Goal: Task Accomplishment & Management: Use online tool/utility

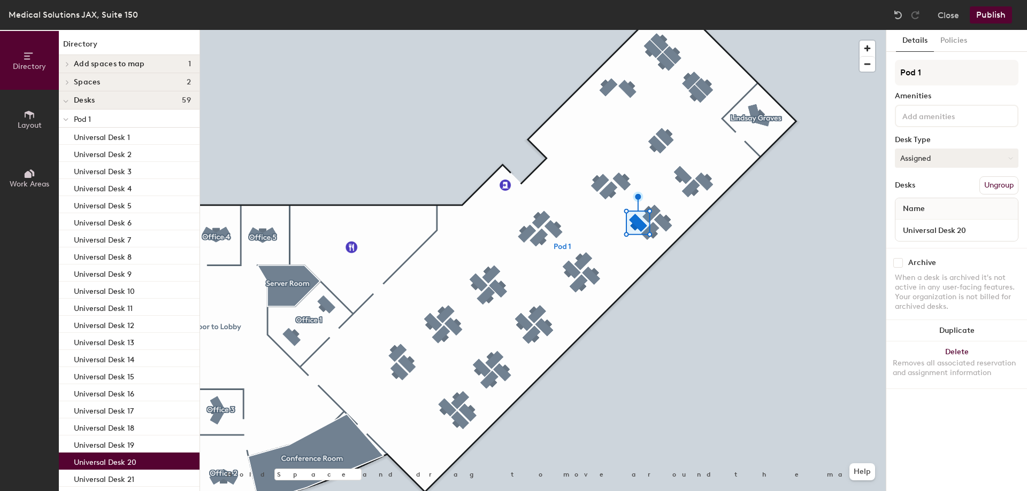
click at [923, 157] on button "Assigned" at bounding box center [957, 158] width 124 height 19
click at [921, 225] on div "Hoteled" at bounding box center [948, 223] width 107 height 16
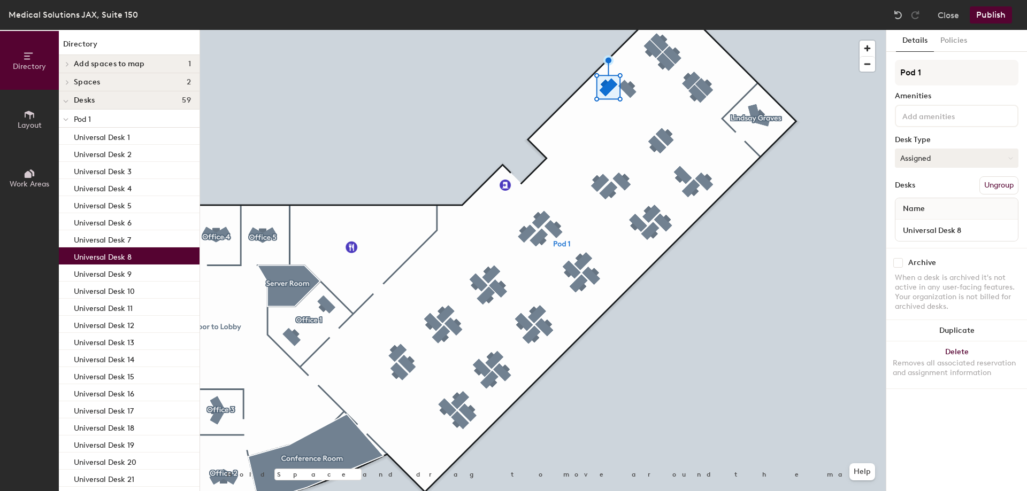
click at [911, 156] on button "Assigned" at bounding box center [957, 158] width 124 height 19
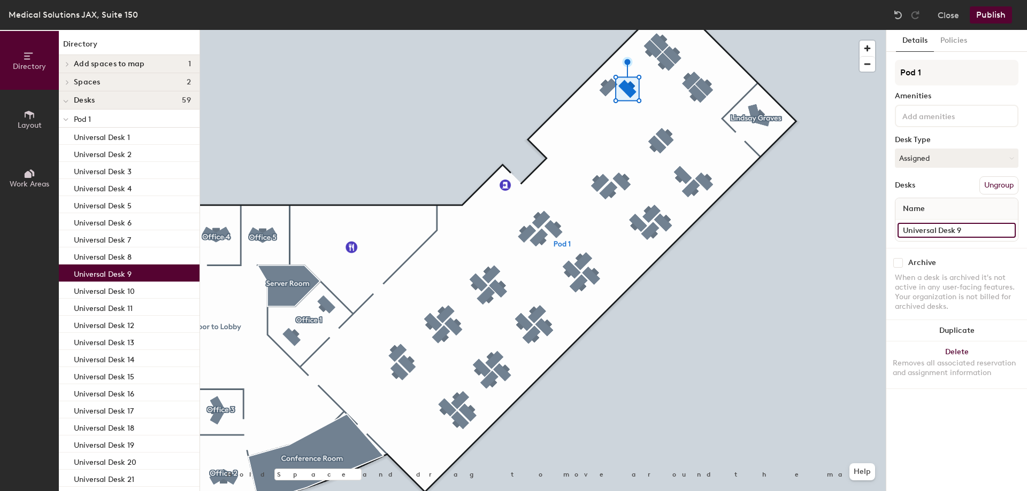
click at [961, 228] on input "Universal Desk 9" at bounding box center [956, 230] width 118 height 15
click at [970, 228] on input "Universal Desk 9" at bounding box center [956, 230] width 118 height 15
type input "Universal Desk 8"
click at [970, 229] on input "Universal Desk 8" at bounding box center [956, 230] width 118 height 15
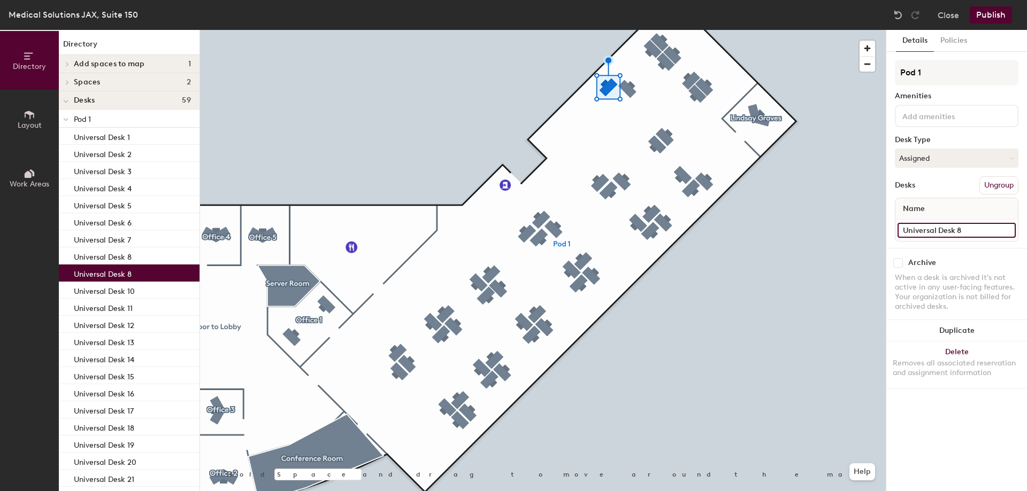
click at [968, 231] on input "Universal Desk 8" at bounding box center [956, 230] width 118 height 15
type input "Universal Desk 9"
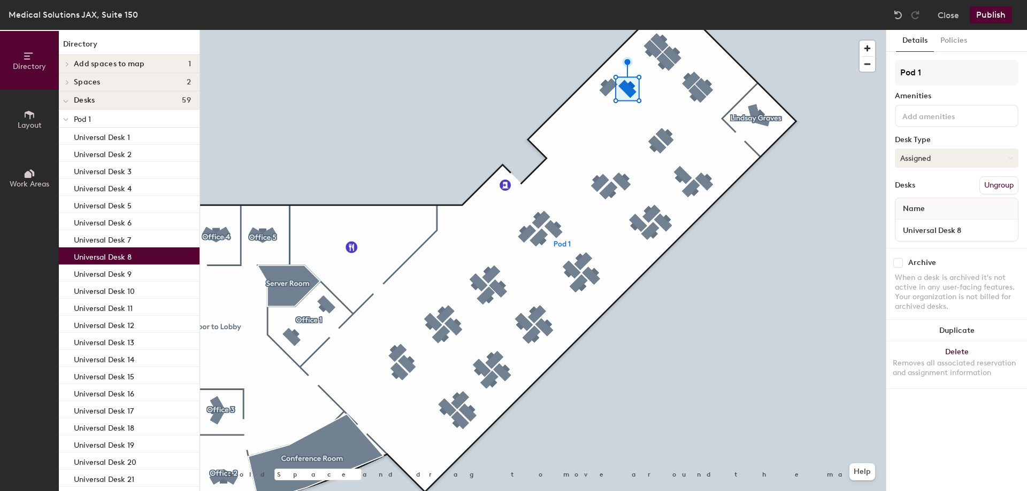
click at [927, 156] on button "Assigned" at bounding box center [957, 158] width 124 height 19
click at [935, 219] on div "Hoteled" at bounding box center [948, 223] width 107 height 16
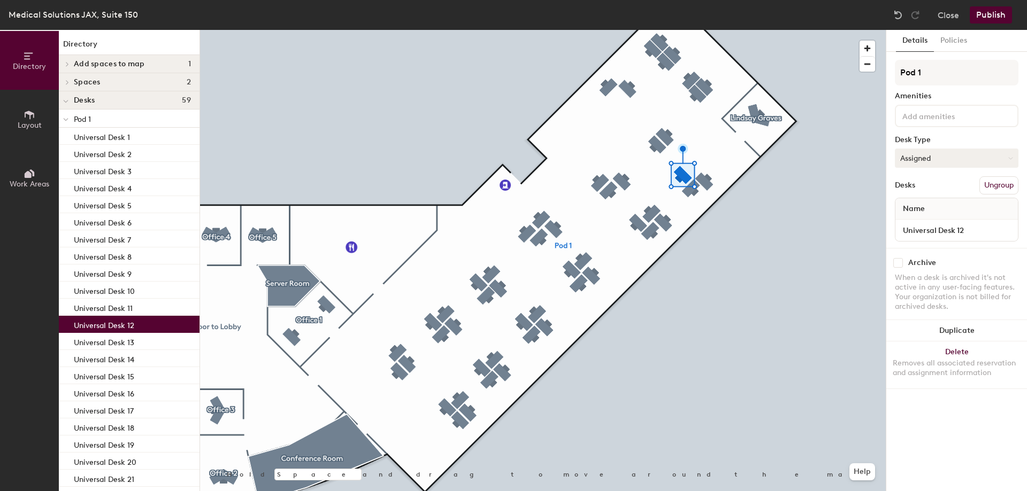
click at [934, 159] on button "Assigned" at bounding box center [957, 158] width 124 height 19
click at [924, 222] on div "Hoteled" at bounding box center [948, 223] width 107 height 16
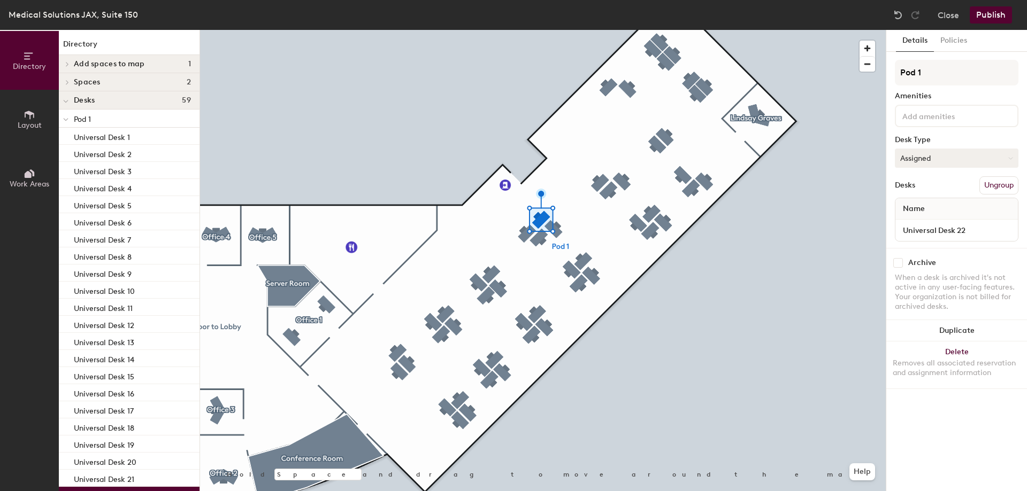
click at [929, 160] on button "Assigned" at bounding box center [957, 158] width 124 height 19
click at [926, 222] on div "Hoteled" at bounding box center [948, 223] width 107 height 16
click at [937, 165] on button "Assigned" at bounding box center [957, 158] width 124 height 19
click at [917, 225] on div "Hoteled" at bounding box center [948, 223] width 107 height 16
click at [526, 30] on div at bounding box center [542, 30] width 685 height 0
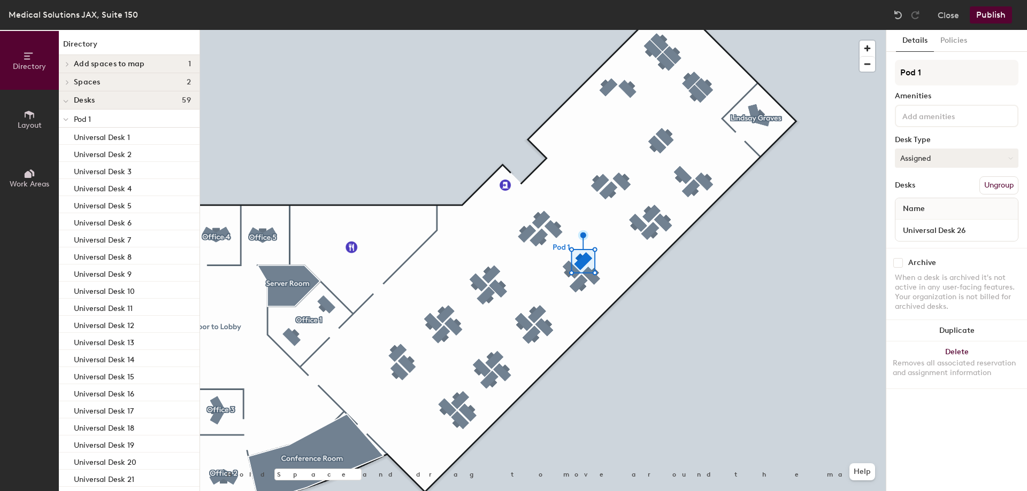
click at [932, 158] on button "Assigned" at bounding box center [957, 158] width 124 height 19
click at [918, 226] on div "Hoteled" at bounding box center [948, 223] width 107 height 16
click at [998, 16] on button "Publish" at bounding box center [990, 14] width 42 height 17
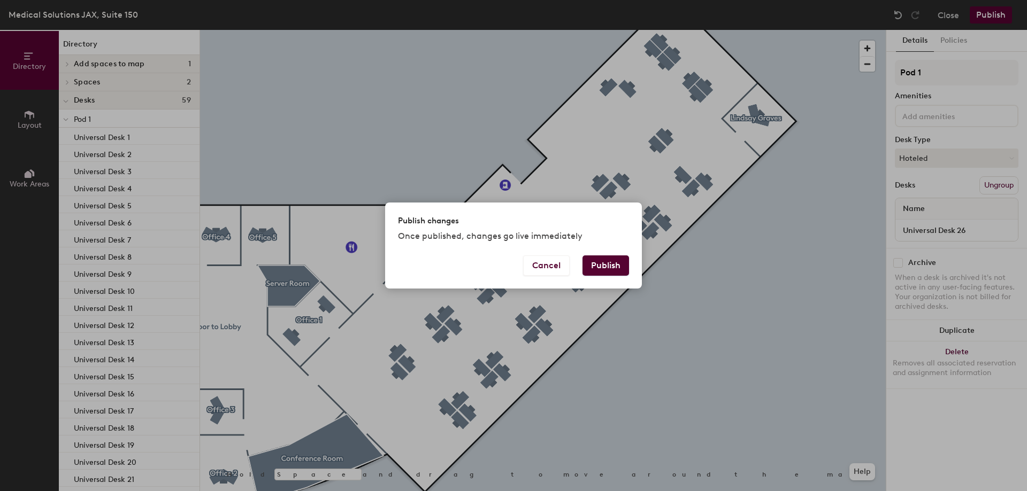
click at [607, 268] on button "Publish" at bounding box center [605, 266] width 47 height 20
